Goal: Task Accomplishment & Management: Manage account settings

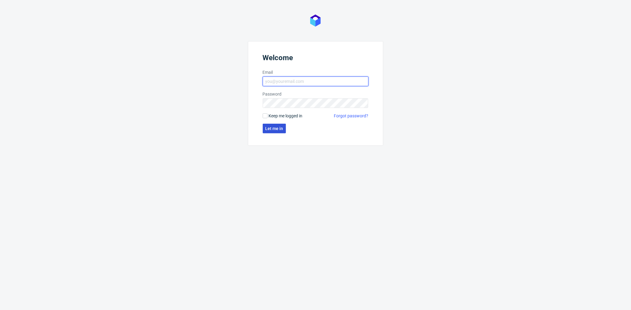
type input "[PERSON_NAME][EMAIL_ADDRESS][DOMAIN_NAME]"
click at [275, 126] on span "Let me in" at bounding box center [275, 128] width 18 height 4
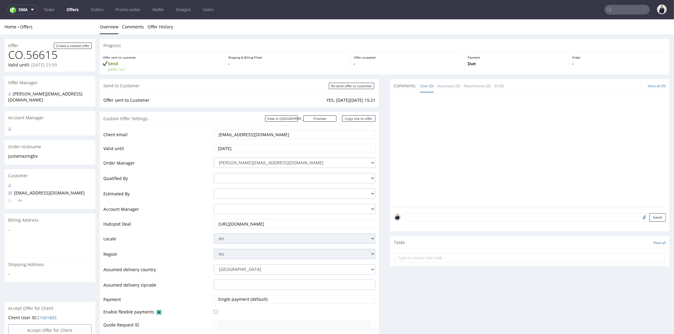
click at [69, 11] on link "Offers" at bounding box center [72, 10] width 19 height 10
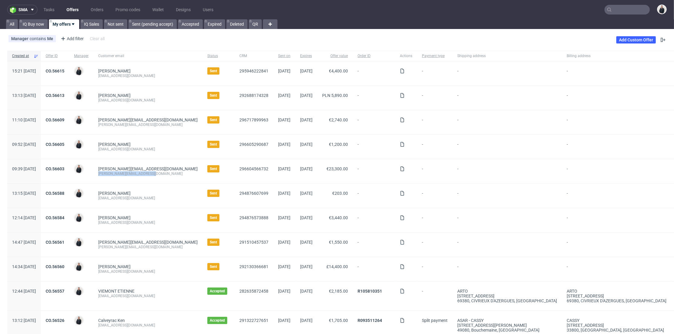
drag, startPoint x: 173, startPoint y: 175, endPoint x: 112, endPoint y: 178, distance: 60.3
click at [112, 178] on div "m.vangolen@asiaexpressfood.nl m.vangolen@asiaexpressfood.nl" at bounding box center [147, 171] width 109 height 24
copy div "[PERSON_NAME][EMAIL_ADDRESS][DOMAIN_NAME]"
click at [623, 12] on input "text" at bounding box center [627, 10] width 45 height 10
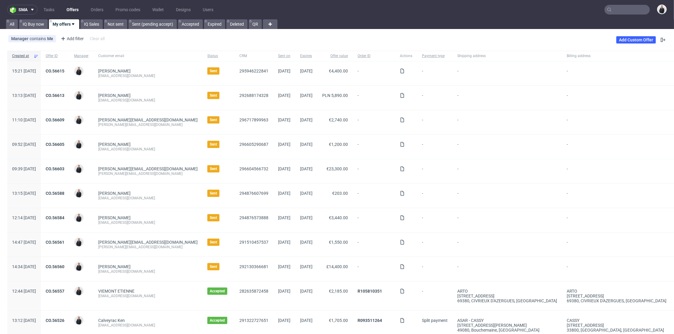
paste input "m.vangolen@asiaexpressfood.nl"
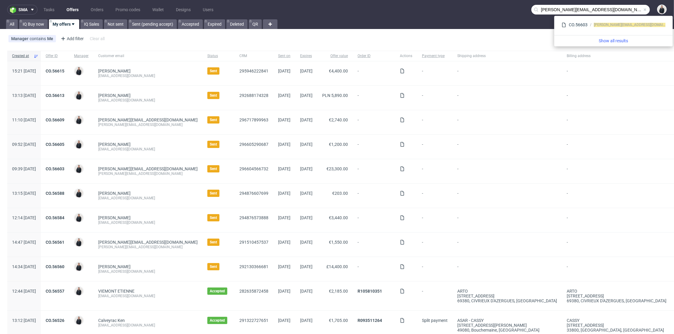
drag, startPoint x: 562, startPoint y: 10, endPoint x: 523, endPoint y: 14, distance: 39.2
click at [523, 14] on nav "sma Tasks Offers Orders Promo codes Wallet Designs Users m.vangolen@asiaexpress…" at bounding box center [337, 9] width 674 height 19
type input "asiaexpressfood.nl"
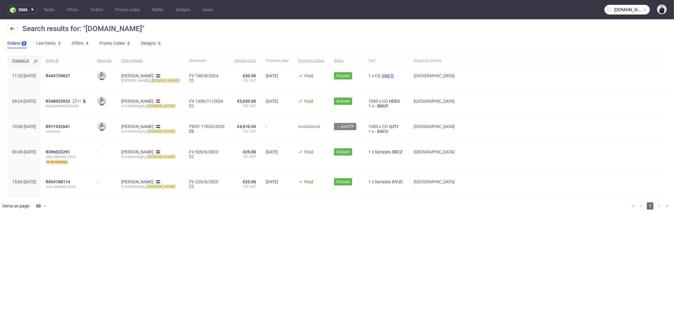
click at [395, 74] on span "VMCQ" at bounding box center [388, 75] width 15 height 5
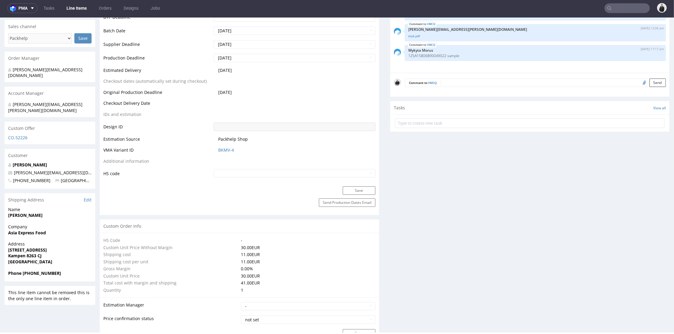
scroll to position [302, 0]
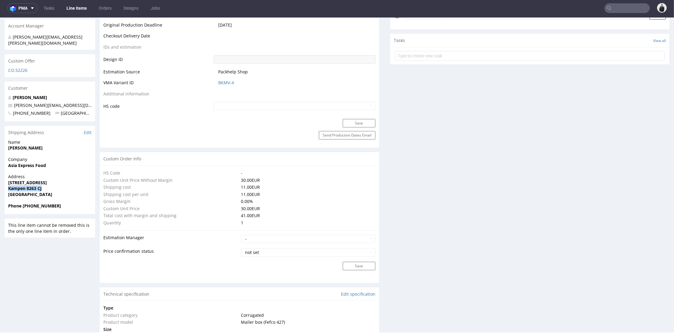
drag, startPoint x: 42, startPoint y: 178, endPoint x: 8, endPoint y: 178, distance: 34.8
click at [8, 178] on div "Address Kilbystraat 1 Kampen 8263 CJ Netherlands" at bounding box center [50, 188] width 91 height 29
copy strong "Kampen 8263 CJ"
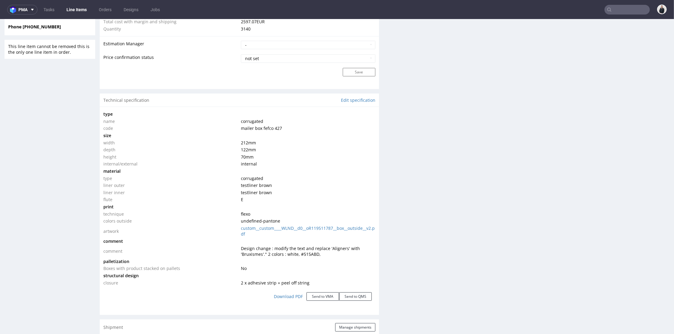
scroll to position [527, 0]
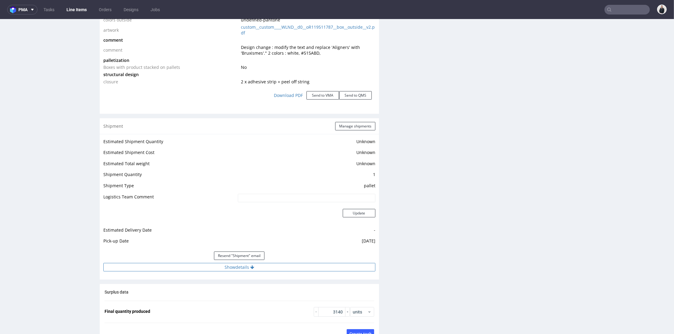
click button "Show details"
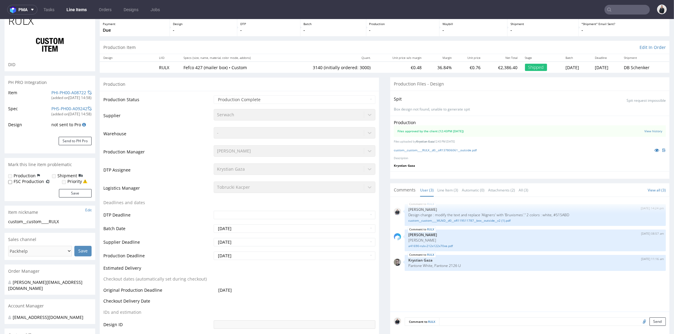
scroll to position [0, 0]
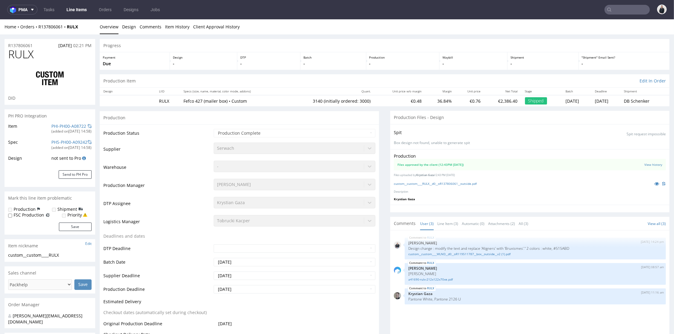
click at [27, 54] on span "RULX" at bounding box center [20, 54] width 25 height 12
copy span "RULX"
drag, startPoint x: 37, startPoint y: 44, endPoint x: 31, endPoint y: 37, distance: 9.7
click at [8, 43] on div "R137806061 16.06.2025 02:21 PM" at bounding box center [50, 44] width 91 height 10
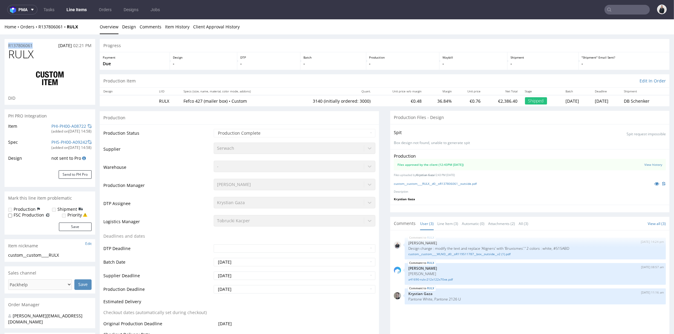
copy p "R137806061"
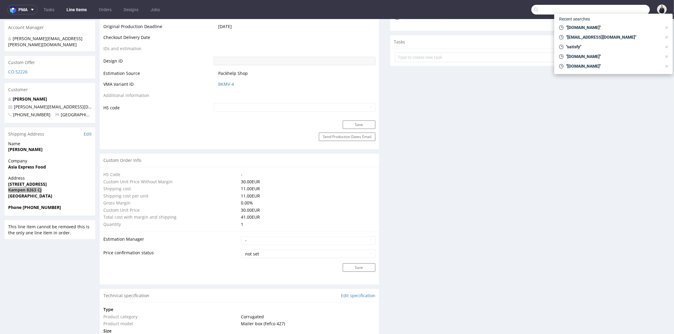
scroll to position [2, 0]
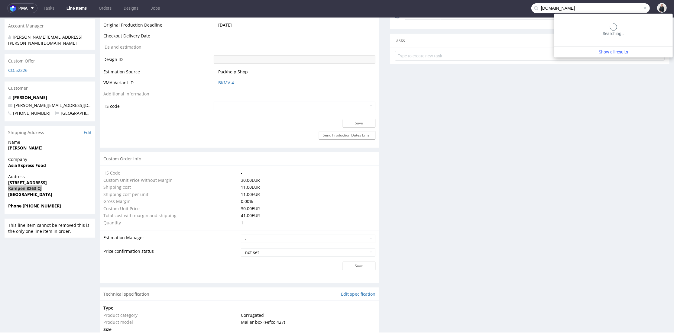
type input "justamazingbv.com"
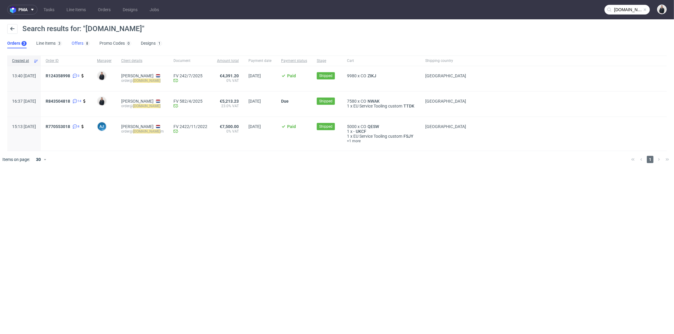
click at [83, 43] on link "Offers 8" at bounding box center [81, 44] width 18 height 10
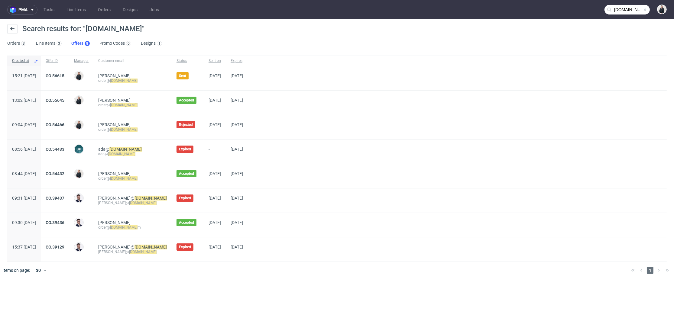
click at [64, 78] on link "CO.56615" at bounding box center [55, 75] width 19 height 5
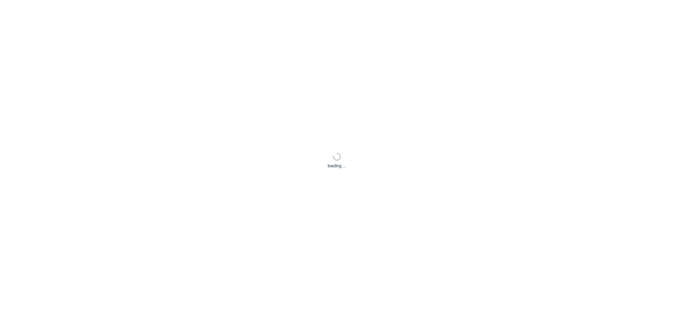
scroll to position [2, 0]
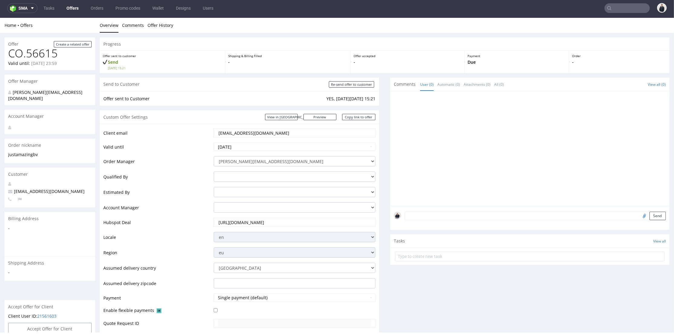
drag, startPoint x: 456, startPoint y: 220, endPoint x: 456, endPoint y: 217, distance: 3.6
click at [456, 220] on div "Send" at bounding box center [529, 218] width 279 height 24
click at [456, 217] on textarea at bounding box center [535, 216] width 261 height 8
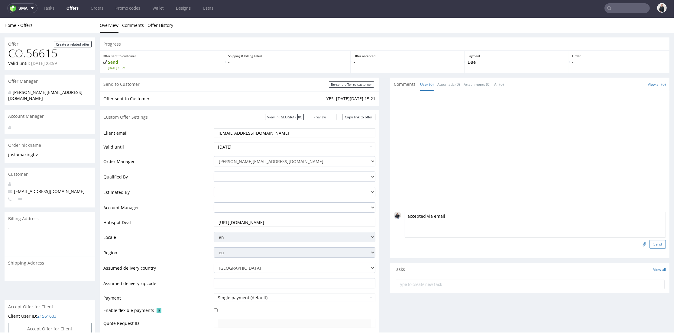
type textarea "accepted via email"
click at [650, 246] on button "Send" at bounding box center [658, 244] width 16 height 8
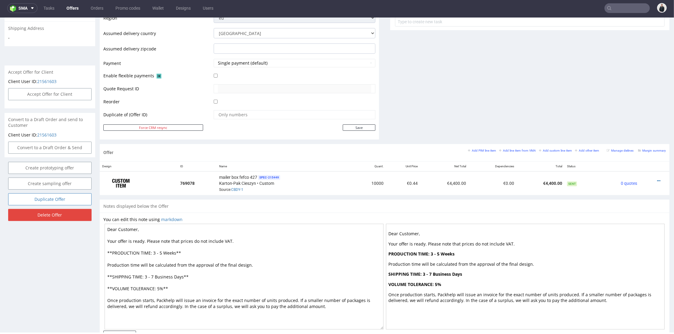
scroll to position [168, 0]
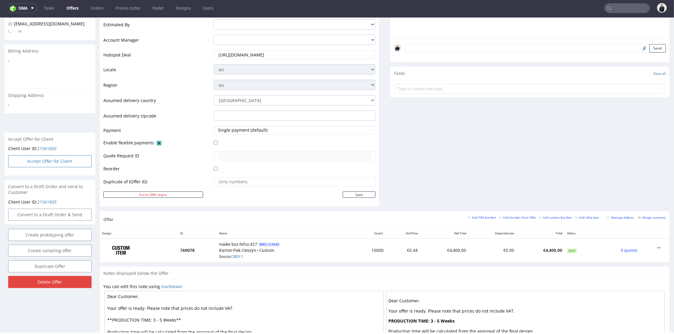
click at [65, 156] on button "Accept Offer for Client" at bounding box center [49, 161] width 83 height 12
select select "166"
select select "2379"
select select "b2b"
select select "166"
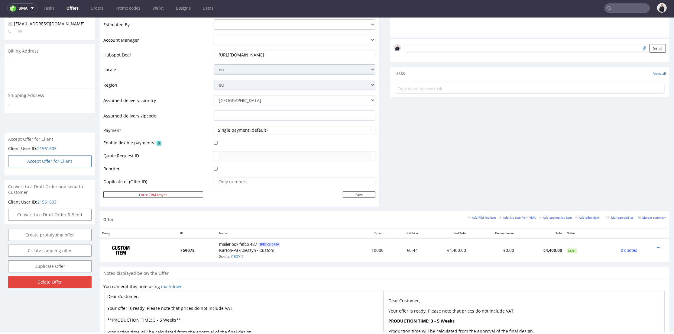
select select "2379"
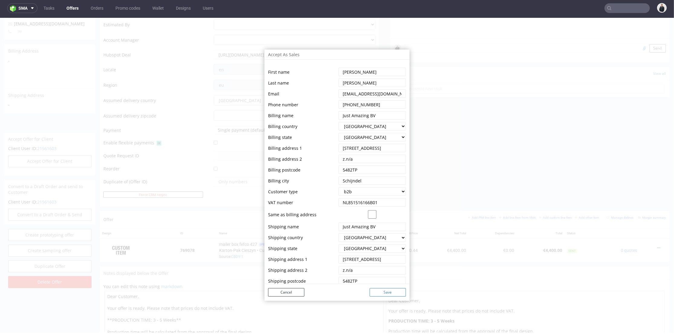
click at [383, 294] on button "Save" at bounding box center [388, 292] width 36 height 8
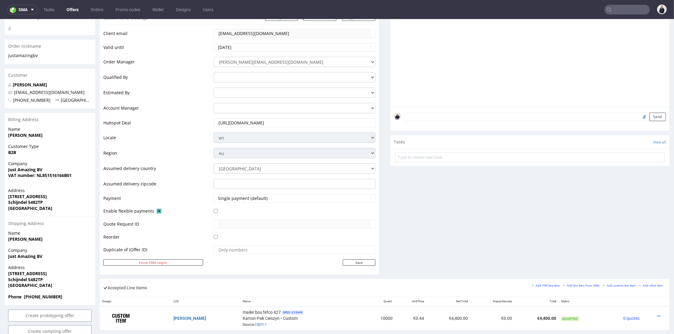
scroll to position [0, 0]
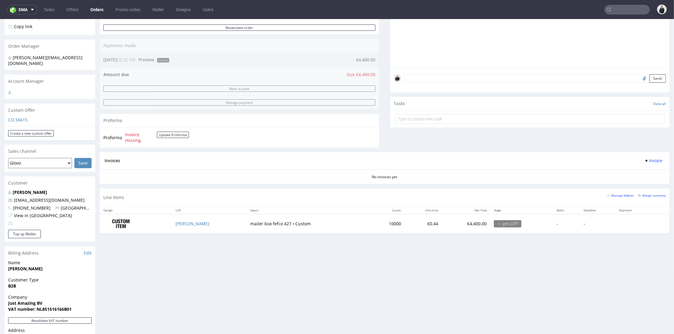
scroll to position [101, 0]
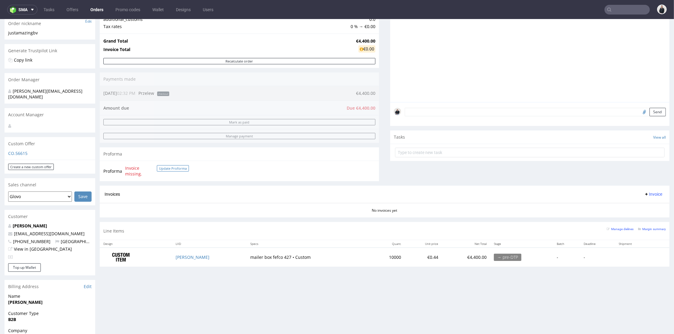
click at [166, 169] on button "Update Proforma" at bounding box center [173, 168] width 32 height 6
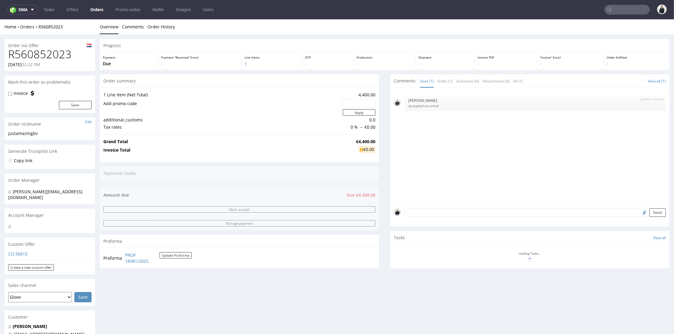
scroll to position [0, 0]
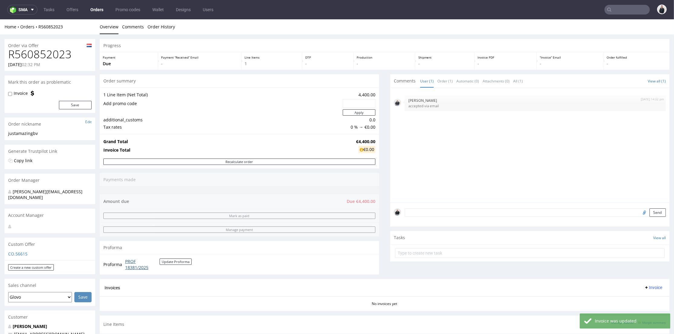
click at [138, 268] on link "PROF 18381/2025" at bounding box center [142, 265] width 34 height 12
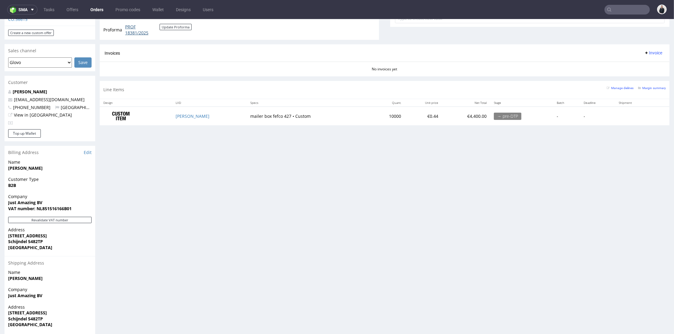
scroll to position [134, 0]
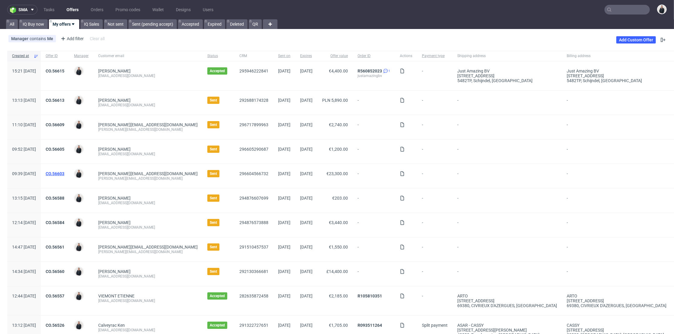
click at [64, 173] on link "CO.56603" at bounding box center [55, 173] width 19 height 5
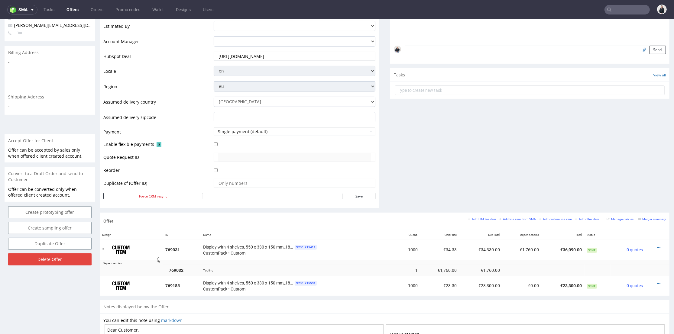
scroll to position [235, 0]
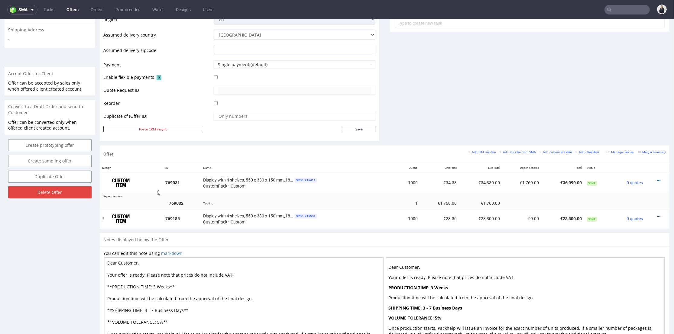
click at [657, 215] on icon at bounding box center [658, 217] width 3 height 4
click at [625, 150] on span "Edit item price" at bounding box center [632, 149] width 49 height 6
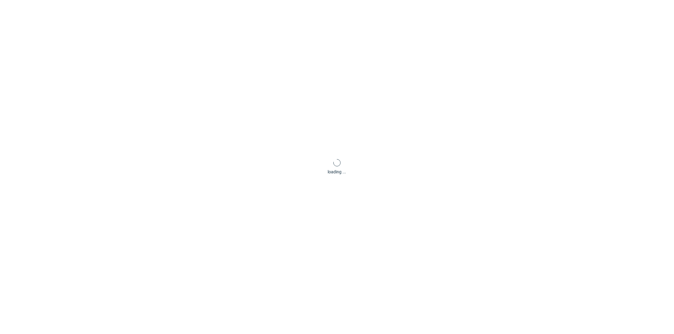
scroll to position [0, 0]
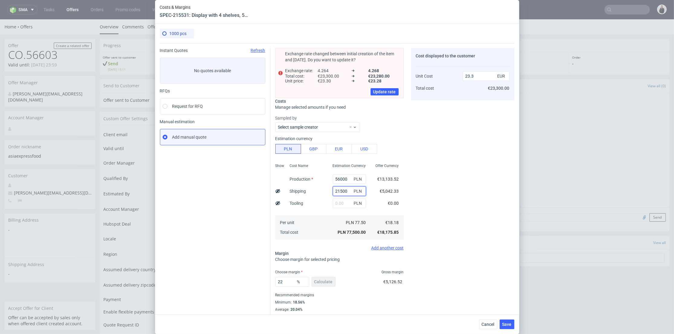
drag, startPoint x: 335, startPoint y: 190, endPoint x: 314, endPoint y: 190, distance: 21.2
click at [314, 190] on div "Show Cost Name Production Shipping Tooling Per unit Total cost Estimation Curre…" at bounding box center [339, 201] width 129 height 80
type input "1100"
type input "17.17"
type input "11000"
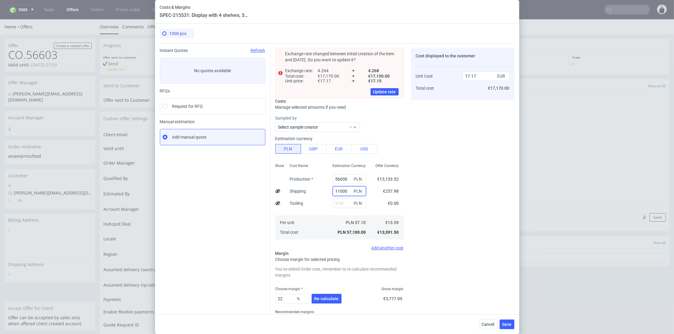
type input "20.15"
type input "11000"
click at [446, 136] on div "Cost displayed to the customer Unit Cost Total cost 20.15 EUR €20,150.00" at bounding box center [462, 192] width 103 height 288
click at [468, 77] on input "20.15" at bounding box center [486, 76] width 47 height 10
type input "23.15"
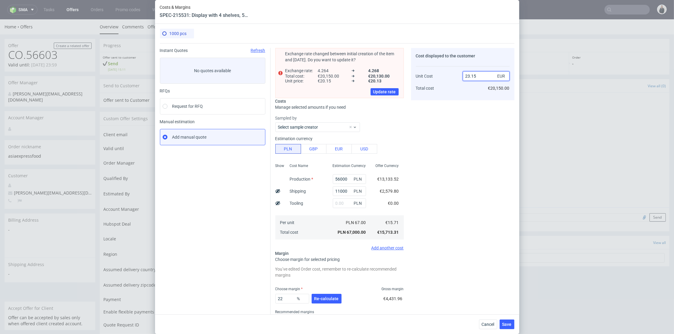
type input "32.138228941684666"
drag, startPoint x: 470, startPoint y: 78, endPoint x: 475, endPoint y: 84, distance: 7.9
click at [475, 79] on input "23.16" at bounding box center [486, 76] width 47 height 10
type input "23.3"
click at [462, 138] on div "Cost displayed to the customer Unit Cost Total cost 23.3 EUR €23,160.00" at bounding box center [462, 192] width 103 height 288
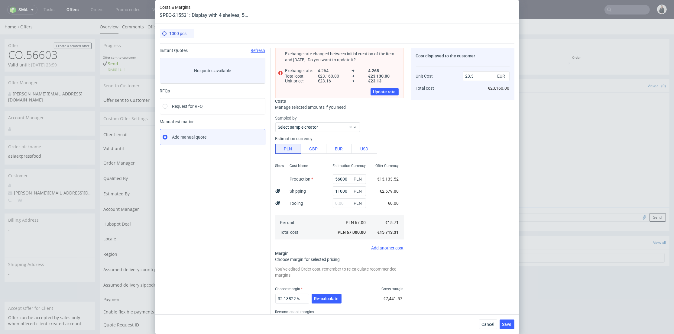
type input "32.57510729613734"
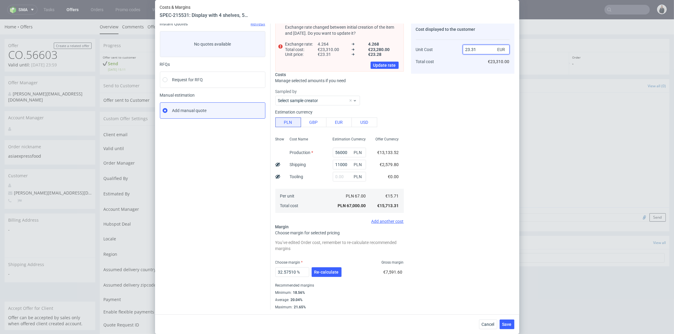
drag, startPoint x: 470, startPoint y: 50, endPoint x: 486, endPoint y: 54, distance: 16.4
click at [486, 54] on input "23.31" at bounding box center [486, 50] width 47 height 10
drag, startPoint x: 466, startPoint y: 48, endPoint x: 480, endPoint y: 50, distance: 14.1
click at [480, 50] on input "23.31" at bounding box center [486, 50] width 47 height 10
type input "22"
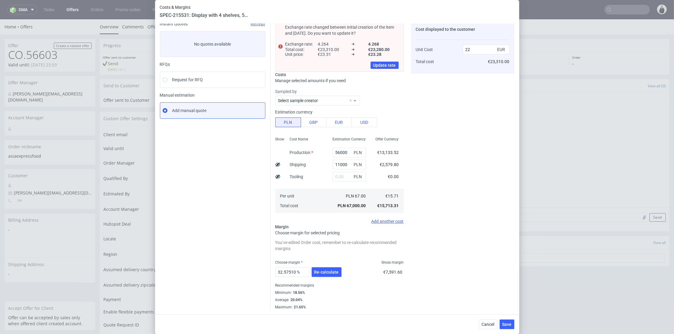
click at [445, 155] on div "Cost displayed to the customer Unit Cost Total cost 22 EUR €23,310.00" at bounding box center [462, 165] width 103 height 288
type input "28.59090909090909"
click at [326, 272] on span "Re-calculate" at bounding box center [326, 272] width 24 height 4
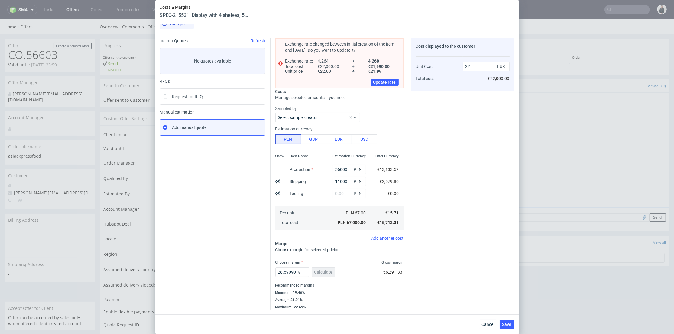
scroll to position [0, 0]
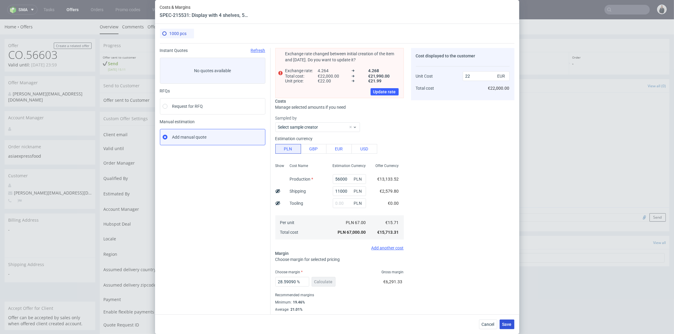
click at [508, 326] on span "Save" at bounding box center [507, 325] width 9 height 4
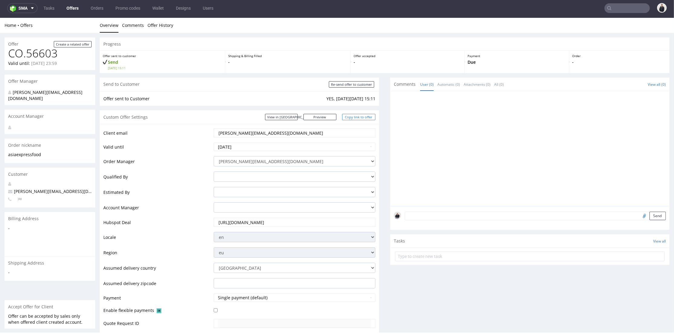
click at [352, 117] on link "Copy link to offer" at bounding box center [358, 117] width 33 height 6
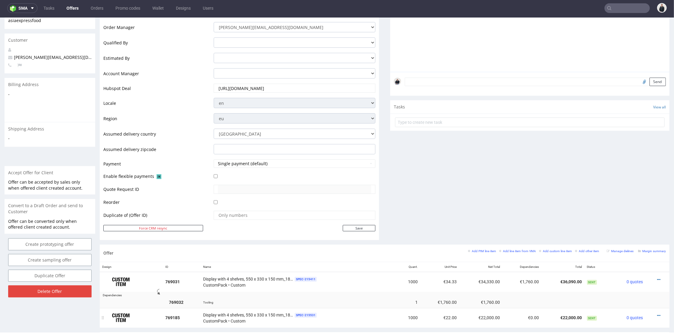
scroll to position [269, 0]
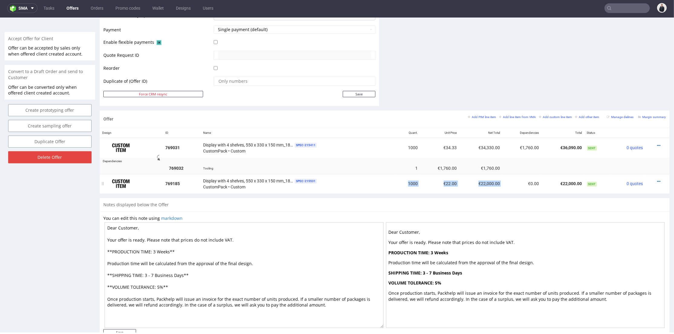
drag, startPoint x: 495, startPoint y: 183, endPoint x: 402, endPoint y: 182, distance: 93.1
click at [402, 182] on tr "769185 Display with 4 shelves, 550 x 330 x 150 mm_18kg + plinth + topper (PAAA)…" at bounding box center [385, 184] width 570 height 20
copy tr "1000 €22.00 €22,000.00"
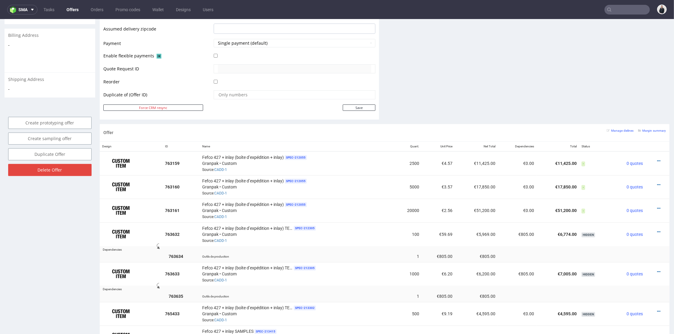
scroll to position [2, 0]
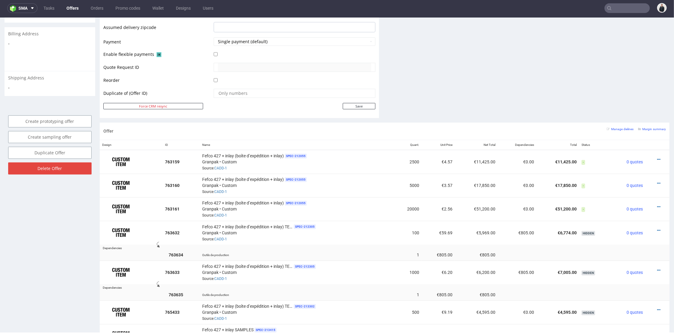
click at [620, 3] on input "text" at bounding box center [627, 8] width 45 height 10
paste input "[DOMAIN_NAME]"
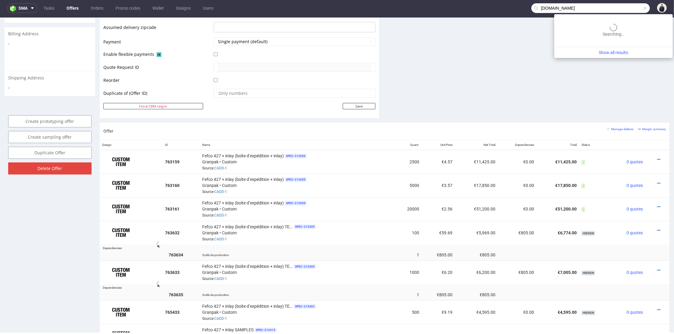
type input "[DOMAIN_NAME]"
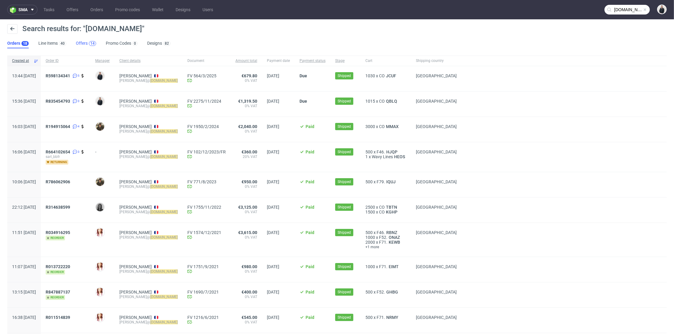
click at [90, 44] on div "14" at bounding box center [92, 43] width 7 height 5
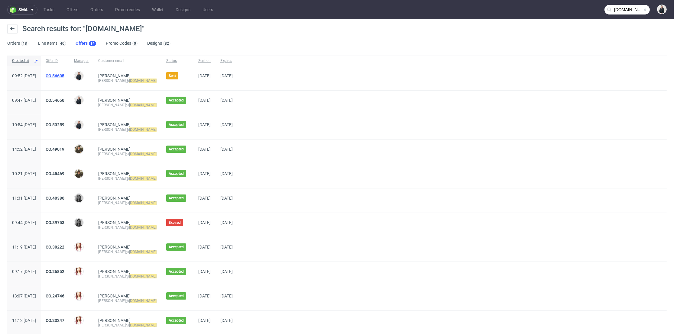
click at [64, 77] on link "CO.56605" at bounding box center [55, 75] width 19 height 5
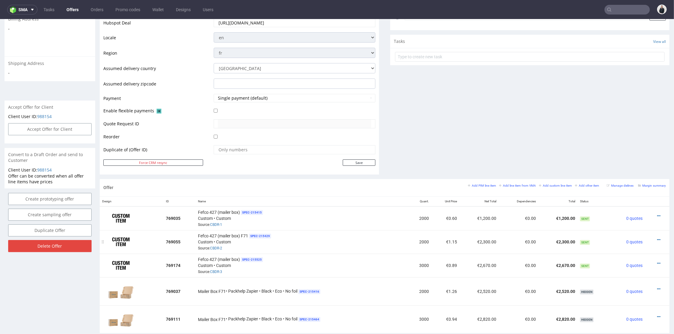
scroll to position [235, 0]
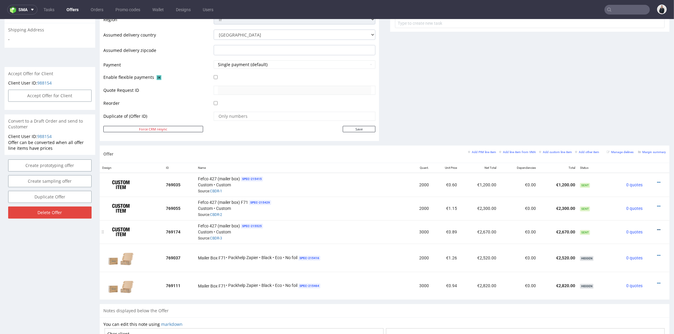
click at [657, 228] on icon at bounding box center [658, 230] width 3 height 4
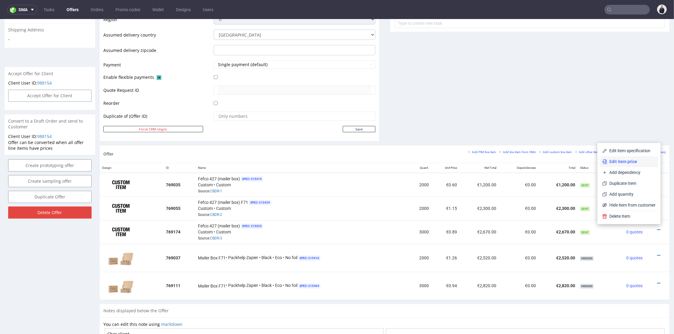
click at [622, 164] on span "Edit item price" at bounding box center [632, 162] width 49 height 6
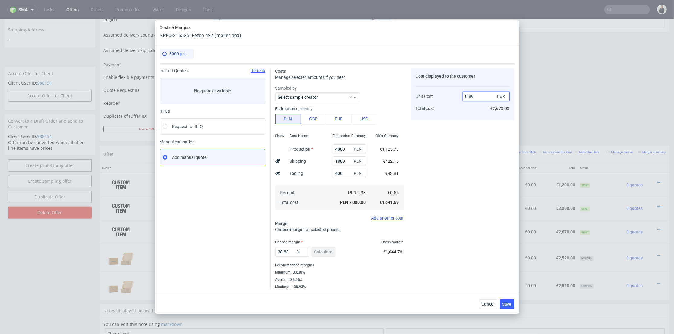
drag, startPoint x: 471, startPoint y: 97, endPoint x: 474, endPoint y: 97, distance: 3.1
click at [474, 97] on input "0.89" at bounding box center [486, 97] width 47 height 10
type input "0.83"
type input "33.73493975903614"
type input "0.82"
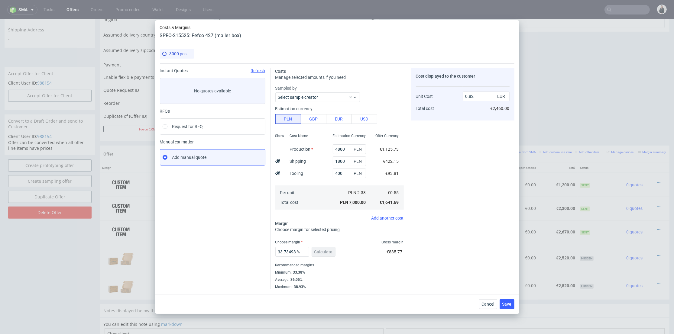
click at [468, 158] on div "Cost displayed to the customer Unit Cost Total cost 0.82 EUR €2,460.00" at bounding box center [462, 178] width 103 height 221
click at [489, 303] on span "Cancel" at bounding box center [488, 304] width 13 height 4
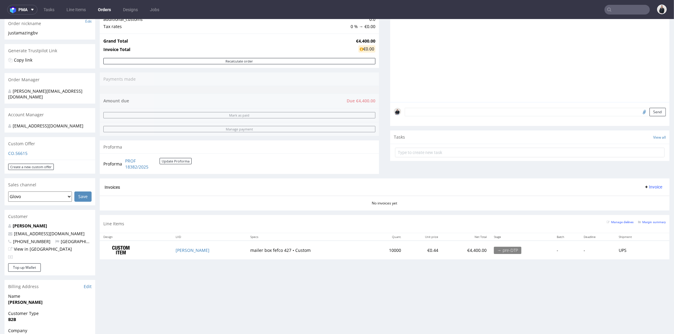
scroll to position [134, 0]
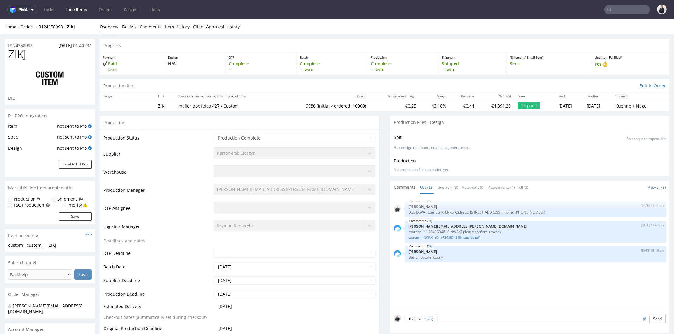
select select "in_progress"
drag, startPoint x: 523, startPoint y: 213, endPoint x: 402, endPoint y: 214, distance: 121.0
click at [405, 214] on div "ZIKJ [DATE] 13:41 pm [PERSON_NAME] DOSTAWA : Company: Myko Address: [STREET_ADD…" at bounding box center [535, 210] width 261 height 16
copy p "DOSTAWA : Company: Myko Address: [STREET_ADDRESS] Phone: [PHONE_NUMBER]"
click at [447, 239] on link "custom____NWAK__d0__oR843504818__outside.pdf" at bounding box center [536, 238] width 254 height 5
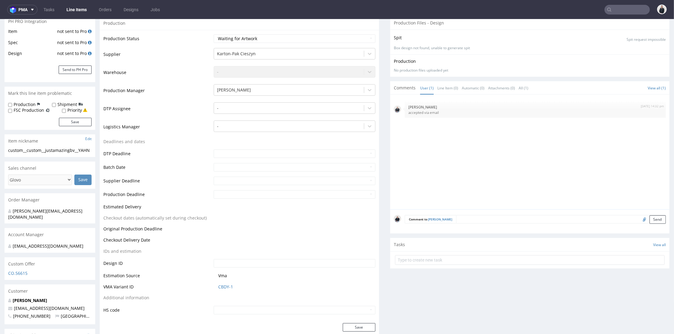
scroll to position [134, 0]
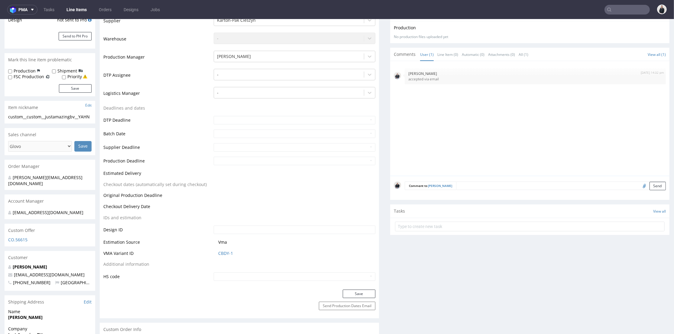
click at [640, 182] on input "file" at bounding box center [644, 186] width 8 height 8
type input "C:\fakepath\custom____NWAK__d0__oR843504818__outside.pdf"
click at [464, 183] on textarea at bounding box center [561, 186] width 210 height 8
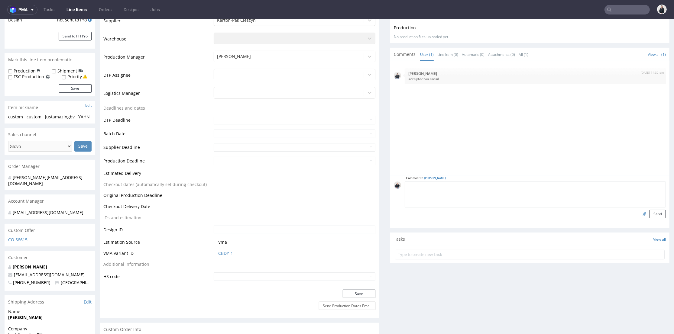
paste textarea "DOSTAWA : Company: Myko Address: [STREET_ADDRESS] Phone: [PHONE_NUMBER]"
type textarea "DOSTAWA : Company: Myko Address: [STREET_ADDRESS] Phone: [PHONE_NUMBER]"
click at [650, 210] on button "Send" at bounding box center [658, 214] width 16 height 8
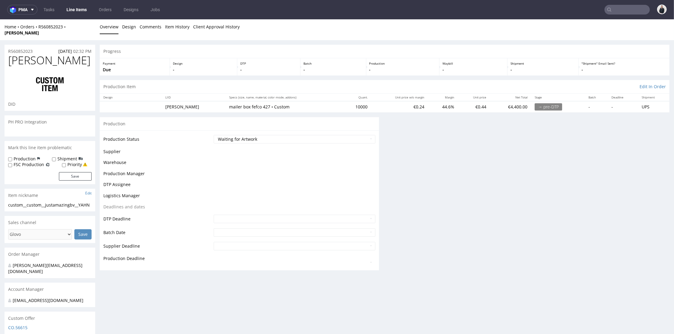
scroll to position [0, 0]
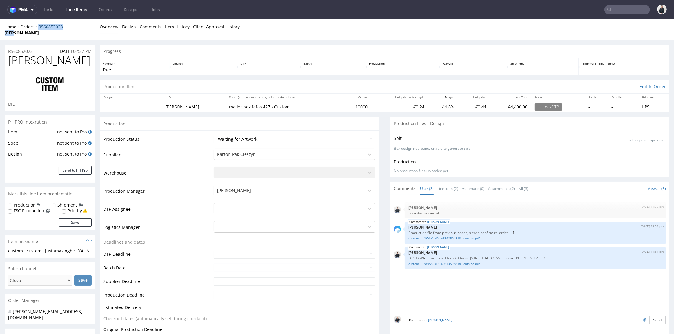
drag, startPoint x: 49, startPoint y: 27, endPoint x: 38, endPoint y: 26, distance: 10.7
click at [38, 26] on div "Home Orders R560852023 [PERSON_NAME]" at bounding box center [50, 30] width 91 height 12
copy div "R560852023 [PERSON_NAME]"
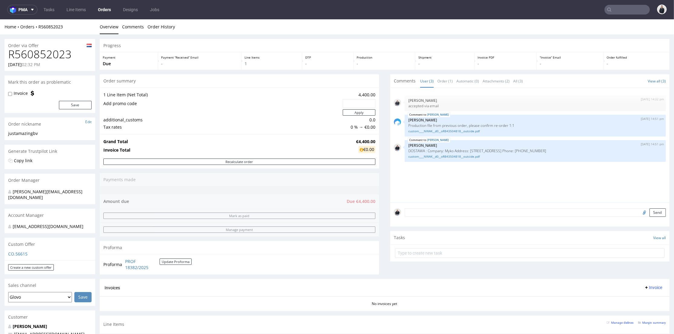
click at [54, 55] on h1 "R560852023" at bounding box center [49, 54] width 83 height 12
drag, startPoint x: 54, startPoint y: 55, endPoint x: 61, endPoint y: 52, distance: 7.1
click at [55, 55] on h1 "R560852023" at bounding box center [49, 54] width 83 height 12
copy h1 "R560852023"
drag, startPoint x: 350, startPoint y: 140, endPoint x: 370, endPoint y: 140, distance: 20.3
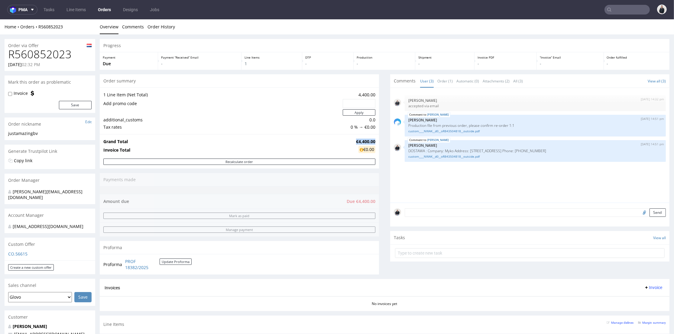
click at [370, 140] on td "€4,400.00" at bounding box center [365, 141] width 21 height 7
copy strong "€4,400.00"
